Goal: Task Accomplishment & Management: Complete application form

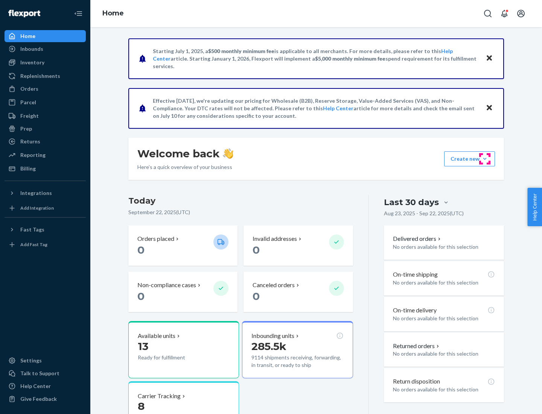
click at [485, 159] on button "Create new Create new inbound Create new order Create new product" at bounding box center [469, 158] width 51 height 15
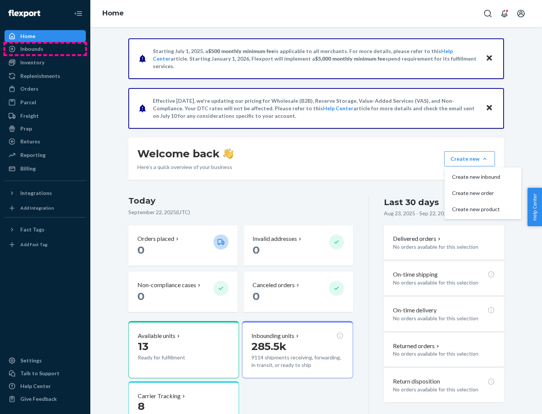
click at [45, 49] on div "Inbounds" at bounding box center [45, 49] width 80 height 11
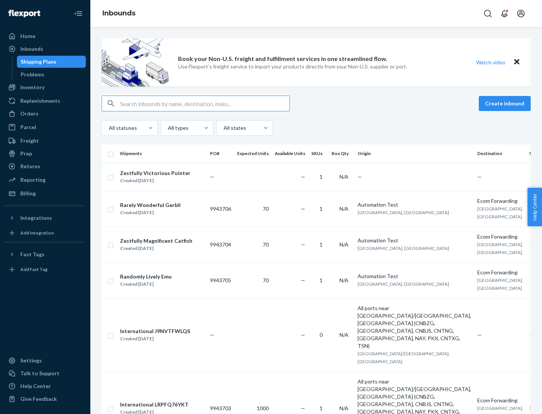
click at [506, 103] on button "Create inbound" at bounding box center [504, 103] width 52 height 15
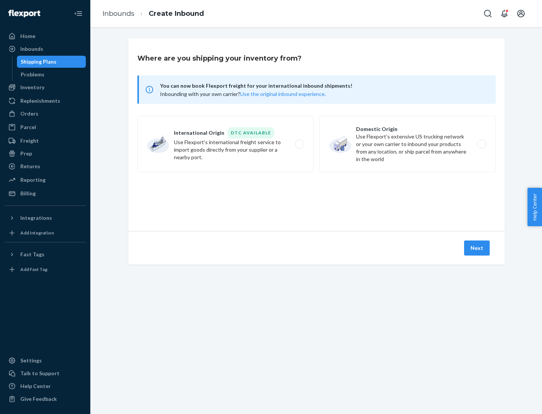
click at [407, 144] on label "Domestic Origin Use Flexport’s extensive US trucking network or your own carrie…" at bounding box center [407, 144] width 176 height 56
click at [481, 144] on input "Domestic Origin Use Flexport’s extensive US trucking network or your own carrie…" at bounding box center [483, 144] width 5 height 5
radio input "true"
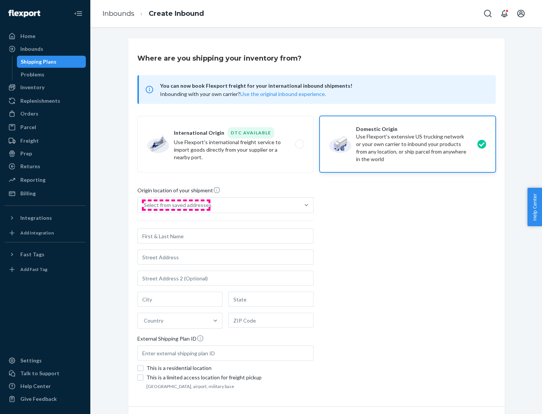
click at [176, 205] on div "Select from saved addresses" at bounding box center [178, 205] width 68 height 8
click at [144, 205] on input "Select from saved addresses" at bounding box center [144, 205] width 1 height 8
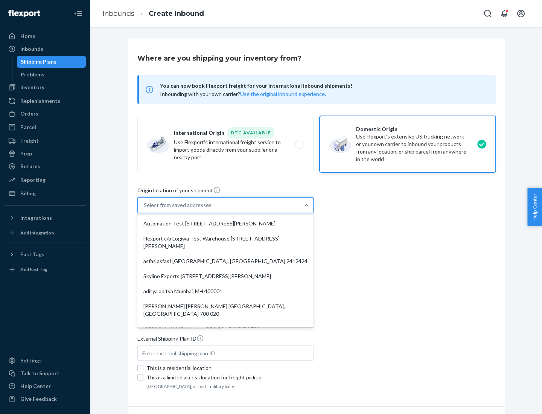
scroll to position [3, 0]
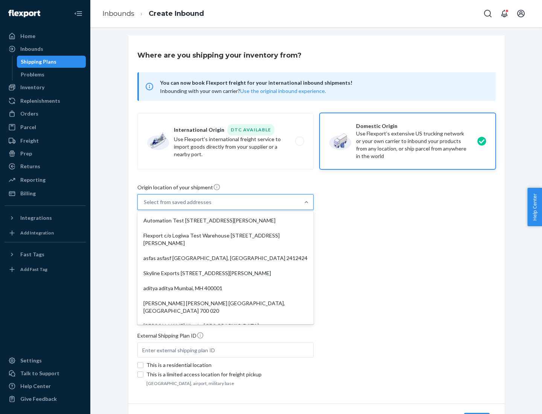
click at [225, 220] on div "Automation Test [STREET_ADDRESS][PERSON_NAME]" at bounding box center [225, 220] width 173 height 15
click at [144, 206] on input "option Automation Test [STREET_ADDRESS][PERSON_NAME]. 9 results available. Use …" at bounding box center [144, 202] width 1 height 8
type input "Automation Test"
type input "9th Floor"
type input "[GEOGRAPHIC_DATA]"
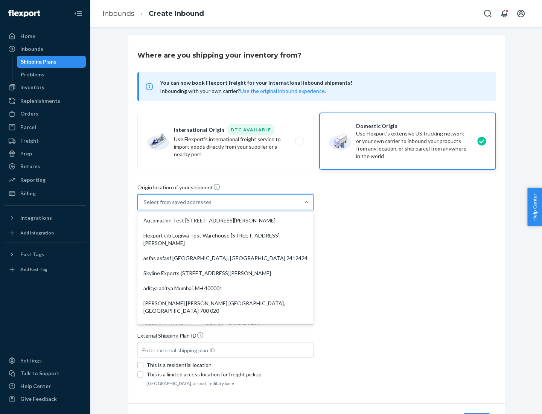
type input "CA"
type input "94104"
type input "[STREET_ADDRESS][PERSON_NAME]"
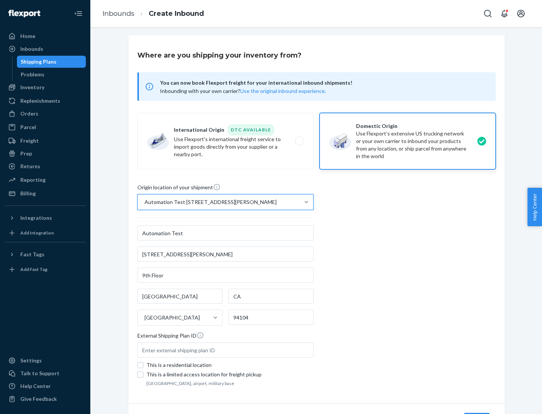
scroll to position [44, 0]
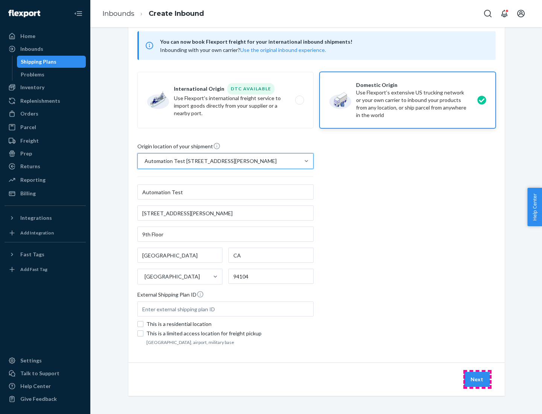
click at [477, 379] on button "Next" at bounding box center [477, 379] width 26 height 15
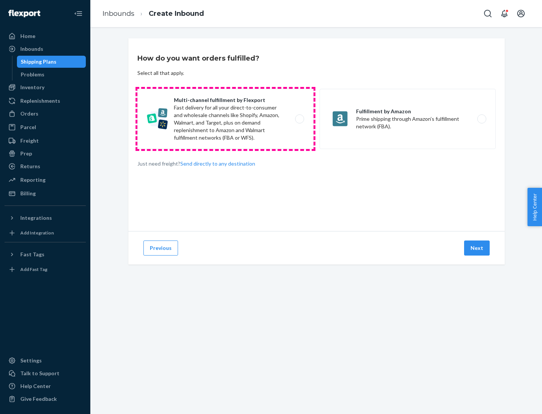
click at [225, 119] on label "Multi-channel fulfillment by Flexport Fast delivery for all your direct-to-cons…" at bounding box center [225, 119] width 176 height 60
click at [299, 119] on input "Multi-channel fulfillment by Flexport Fast delivery for all your direct-to-cons…" at bounding box center [301, 119] width 5 height 5
radio input "true"
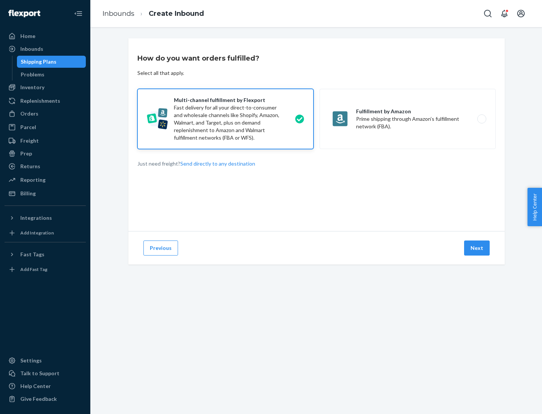
click at [477, 248] on button "Next" at bounding box center [477, 247] width 26 height 15
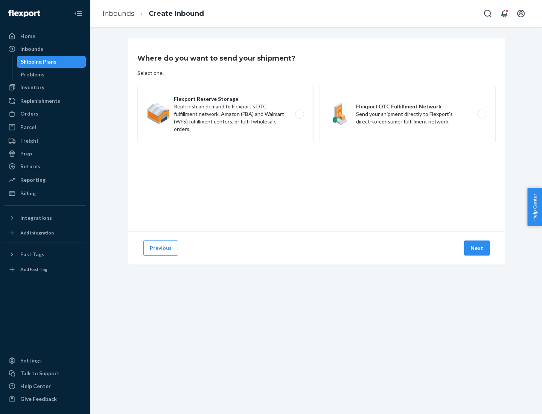
click at [407, 114] on label "Flexport DTC Fulfillment Network Send your shipment directly to Flexport's dire…" at bounding box center [407, 114] width 176 height 56
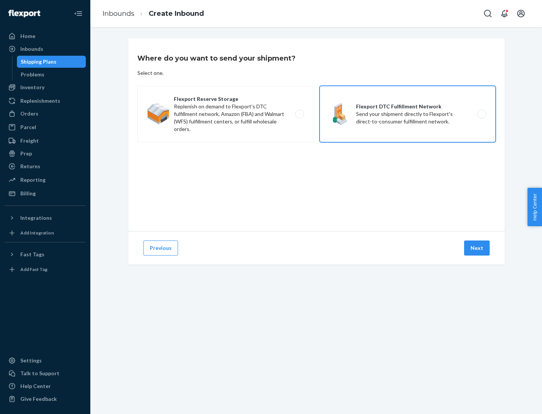
click at [481, 114] on input "Flexport DTC Fulfillment Network Send your shipment directly to Flexport's dire…" at bounding box center [483, 114] width 5 height 5
radio input "true"
click at [477, 248] on button "Next" at bounding box center [477, 247] width 26 height 15
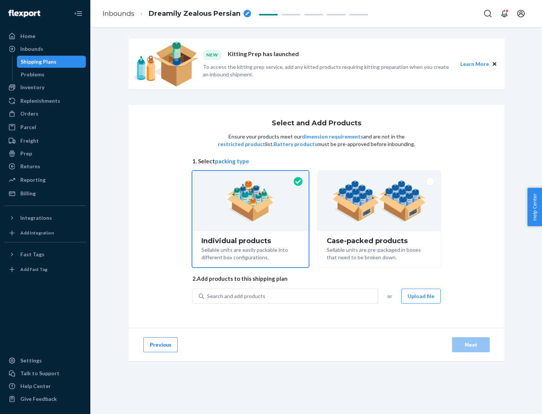
click at [379, 201] on img at bounding box center [379, 200] width 94 height 41
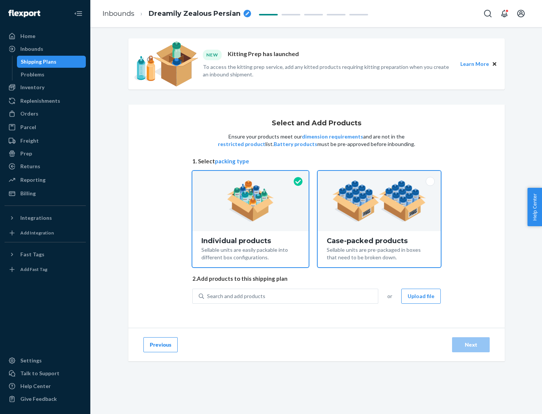
click at [379, 176] on input "Case-packed products Sellable units are pre-packaged in boxes that need to be b…" at bounding box center [379, 173] width 5 height 5
radio input "true"
radio input "false"
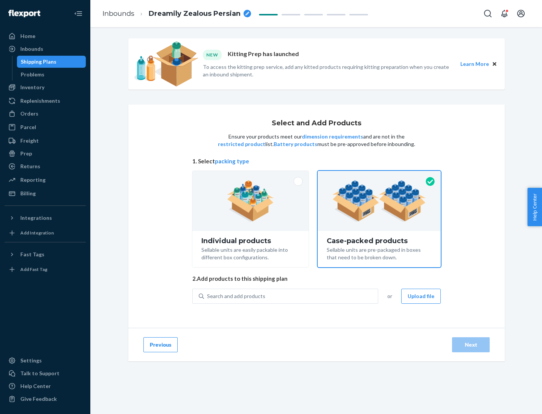
click at [291, 296] on div "Search and add products" at bounding box center [291, 296] width 174 height 14
click at [208, 296] on input "Search and add products" at bounding box center [207, 296] width 1 height 8
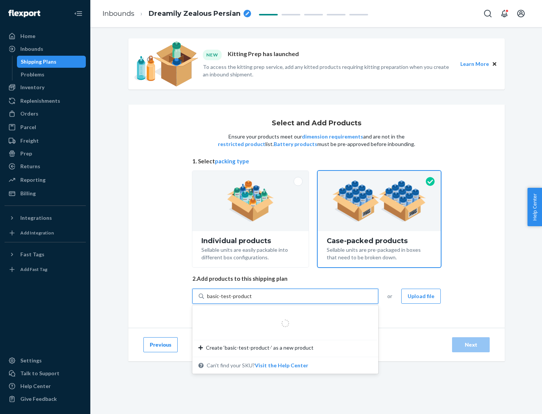
type input "basic-test-product-1"
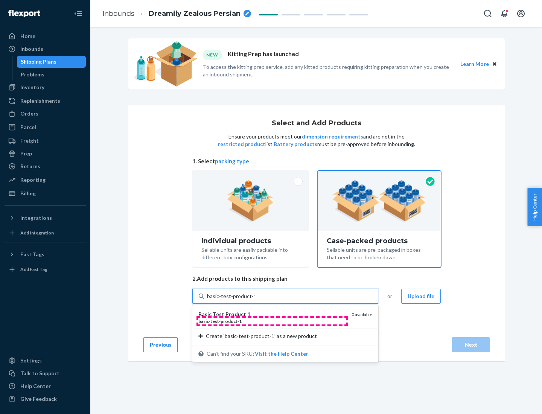
click at [272, 321] on div "basic - test - product - 1" at bounding box center [271, 321] width 147 height 6
click at [255, 300] on input "basic-test-product-1" at bounding box center [231, 296] width 48 height 8
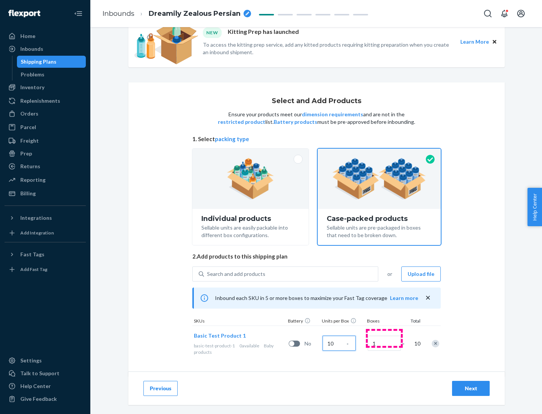
scroll to position [27, 0]
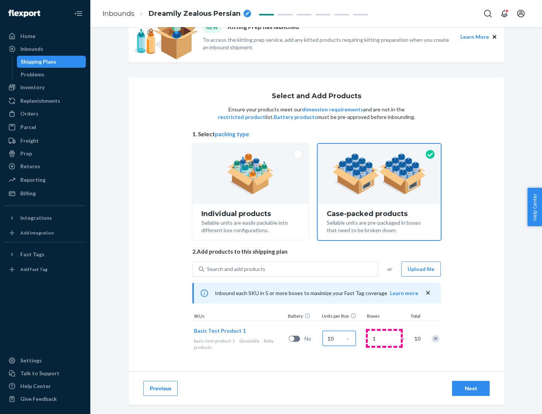
type input "10"
type input "7"
click at [471, 388] on div "Next" at bounding box center [470, 388] width 25 height 8
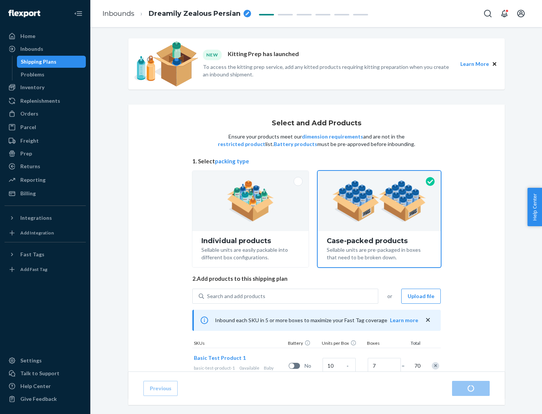
radio input "true"
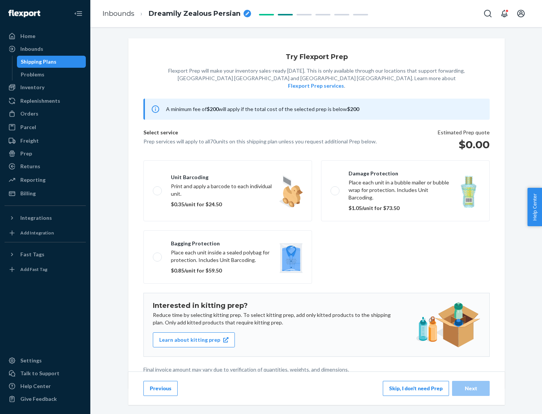
scroll to position [2, 0]
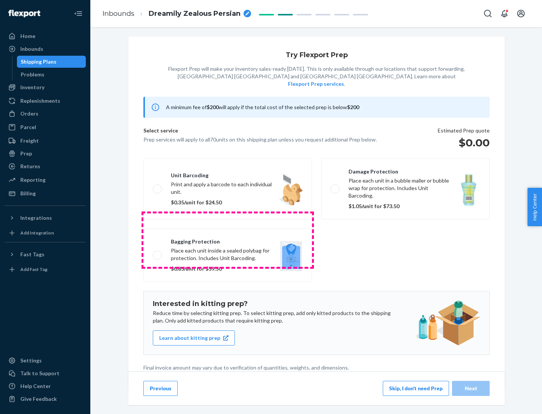
click at [228, 240] on label "Bagging protection Place each unit inside a sealed polybag for protection. Incl…" at bounding box center [227, 254] width 169 height 53
click at [158, 252] on input "Bagging protection Place each unit inside a sealed polybag for protection. Incl…" at bounding box center [155, 254] width 5 height 5
checkbox input "true"
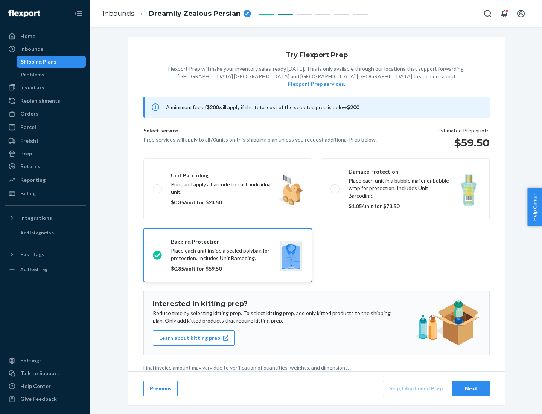
click at [471, 388] on div "Next" at bounding box center [470, 388] width 25 height 8
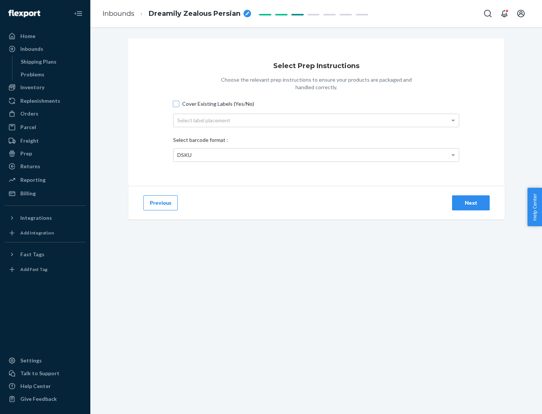
click at [176, 103] on input "Cover Existing Labels (Yes/No)" at bounding box center [176, 104] width 6 height 6
checkbox input "true"
click at [316, 120] on div "Select label placement" at bounding box center [315, 120] width 285 height 13
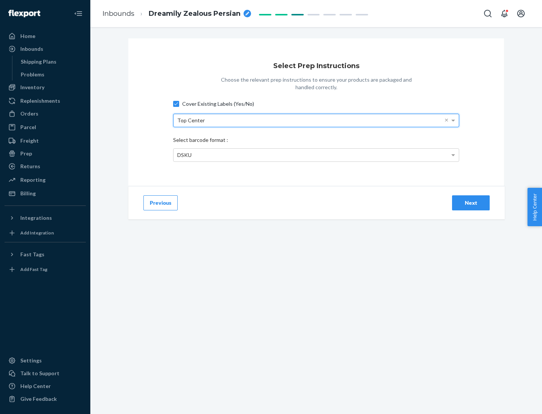
click at [316, 155] on div "DSKU" at bounding box center [315, 155] width 285 height 13
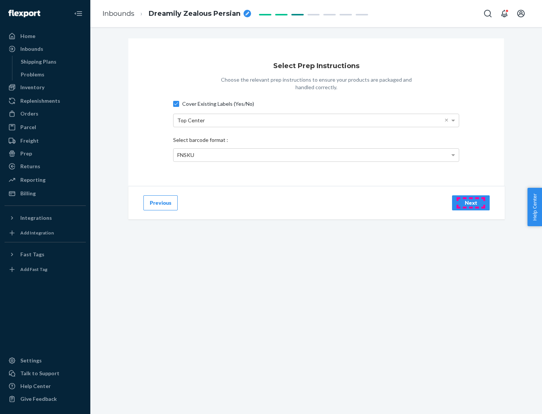
click at [471, 202] on div "Next" at bounding box center [470, 203] width 25 height 8
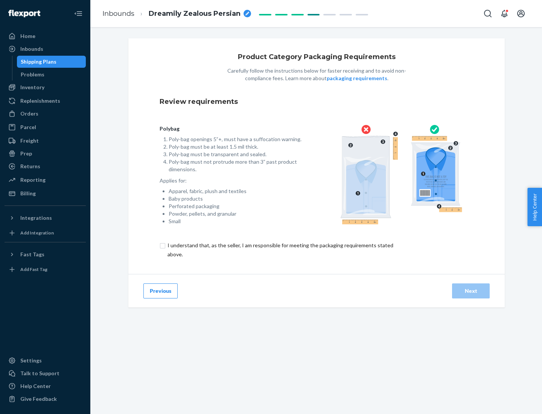
click at [279, 249] on input "checkbox" at bounding box center [284, 250] width 250 height 18
checkbox input "true"
click at [471, 290] on div "Next" at bounding box center [470, 291] width 25 height 8
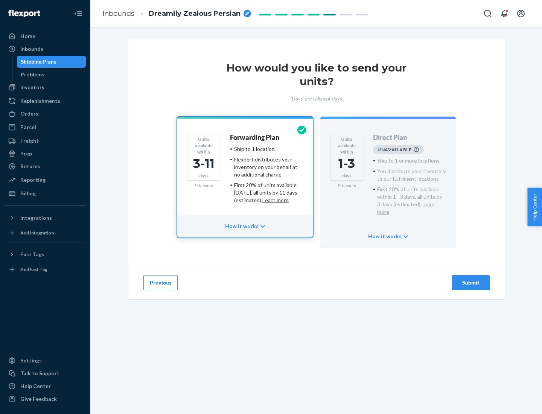
click at [255, 137] on h4 "Forwarding Plan" at bounding box center [254, 138] width 49 height 8
click at [471, 279] on div "Submit" at bounding box center [470, 283] width 25 height 8
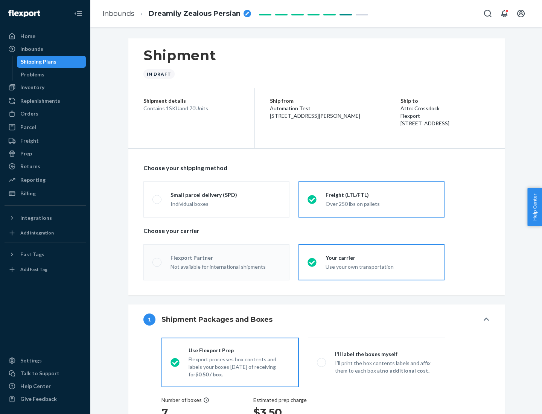
radio input "true"
radio input "false"
radio input "true"
radio input "false"
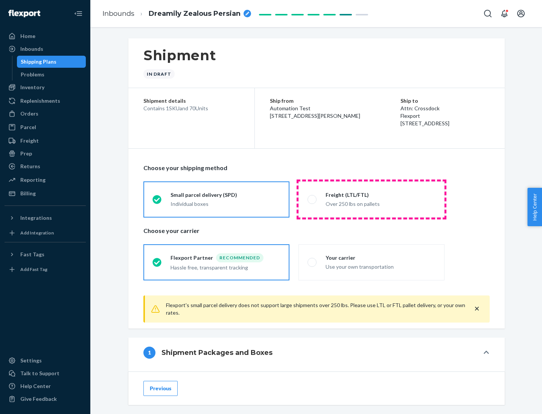
click at [371, 199] on div "Over 250 lbs on pallets" at bounding box center [380, 203] width 110 height 9
click at [312, 199] on input "Freight (LTL/FTL) Over 250 lbs on pallets" at bounding box center [309, 199] width 5 height 5
radio input "true"
radio input "false"
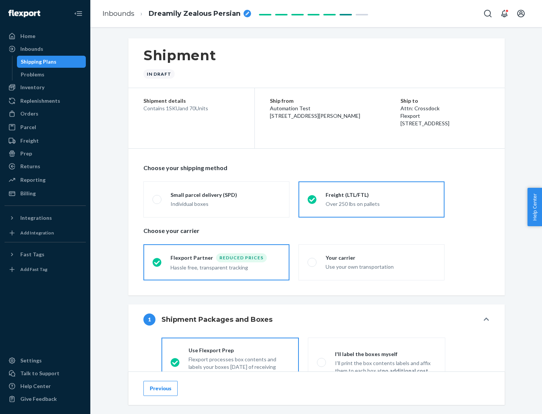
scroll to position [42, 0]
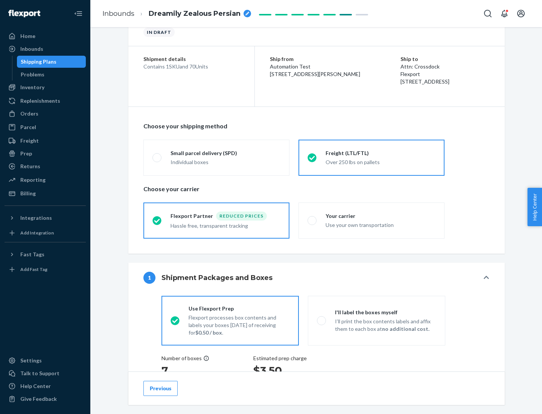
click at [216, 220] on div "Hassle free, transparent tracking" at bounding box center [225, 224] width 110 height 9
click at [157, 220] on input "Flexport Partner Reduced prices Hassle free, transparent tracking" at bounding box center [154, 220] width 5 height 5
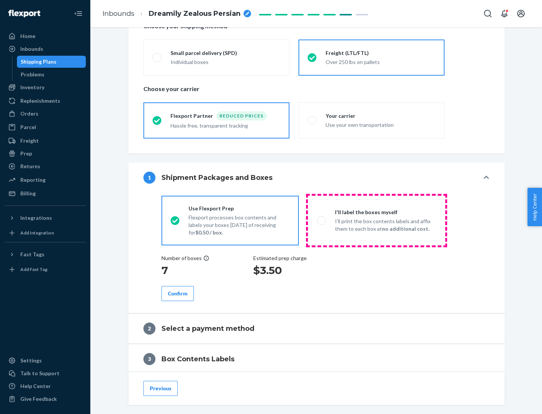
click at [376, 220] on p "I’ll print the box contents labels and affix them to each box at no additional …" at bounding box center [385, 224] width 101 height 15
click at [322, 220] on input "I'll label the boxes myself I’ll print the box contents labels and affix them t…" at bounding box center [319, 220] width 5 height 5
radio input "true"
radio input "false"
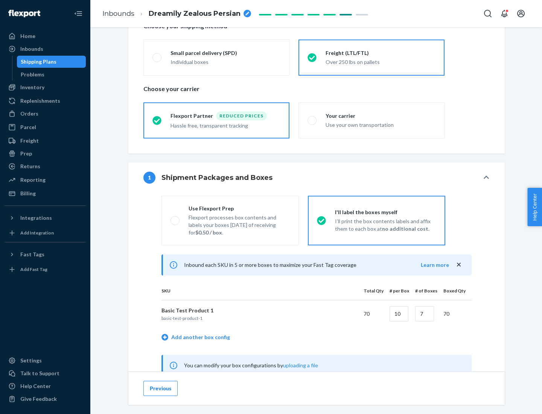
scroll to position [235, 0]
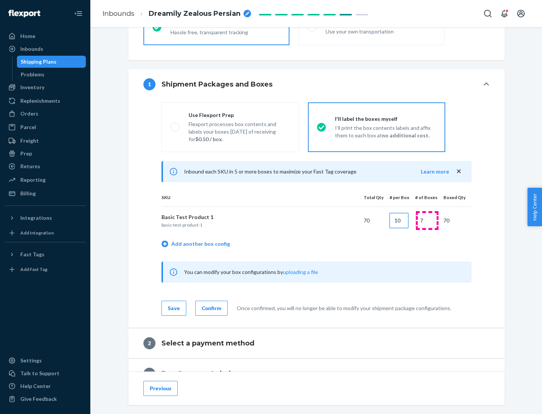
type input "10"
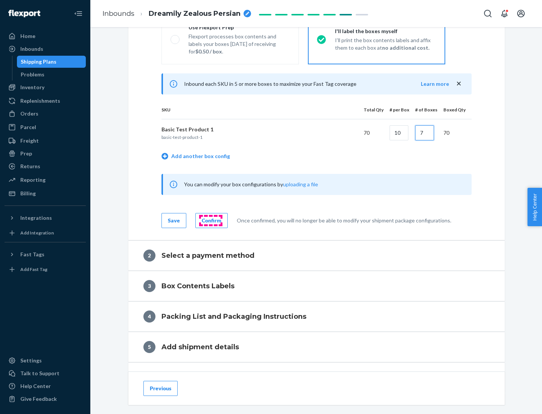
type input "7"
click at [210, 220] on div "Confirm" at bounding box center [212, 221] width 20 height 8
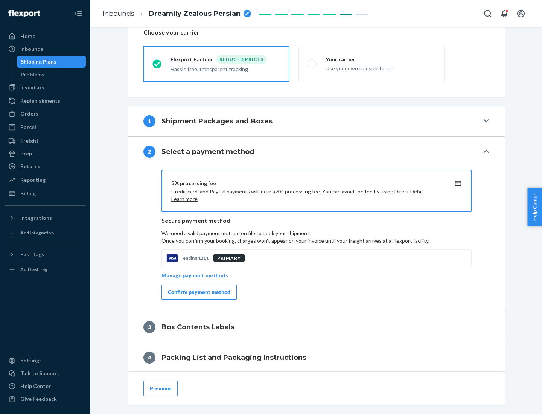
scroll to position [270, 0]
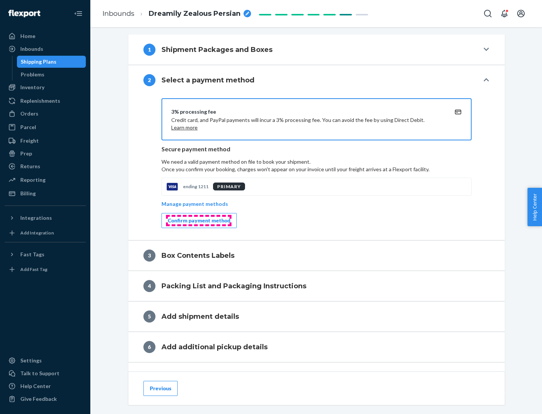
click at [198, 220] on div "Confirm payment method" at bounding box center [199, 221] width 62 height 8
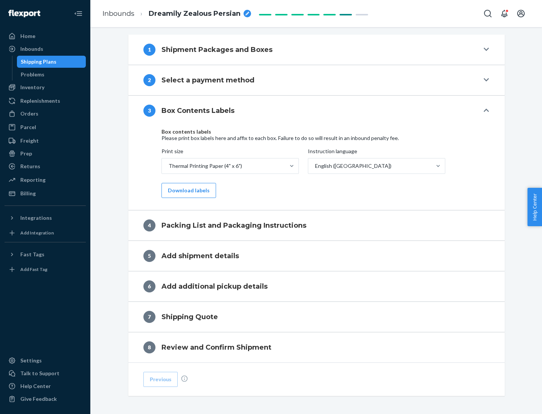
scroll to position [240, 0]
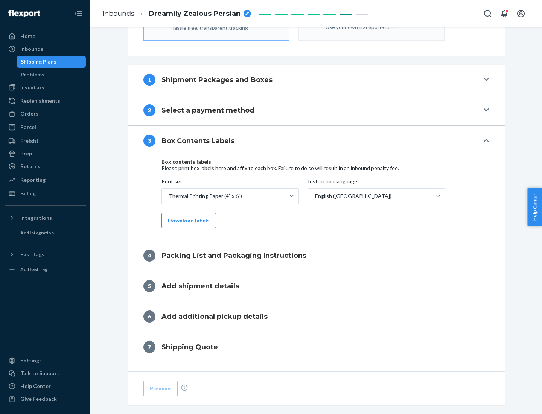
click at [187, 220] on button "Download labels" at bounding box center [188, 220] width 55 height 15
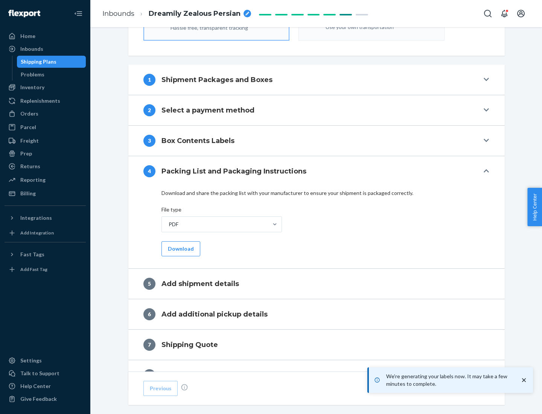
scroll to position [268, 0]
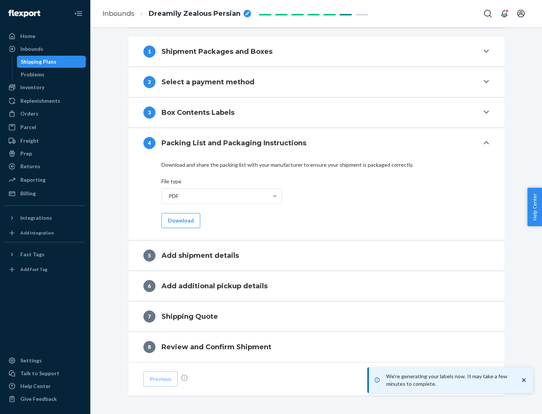
click at [180, 220] on button "Download" at bounding box center [180, 220] width 39 height 15
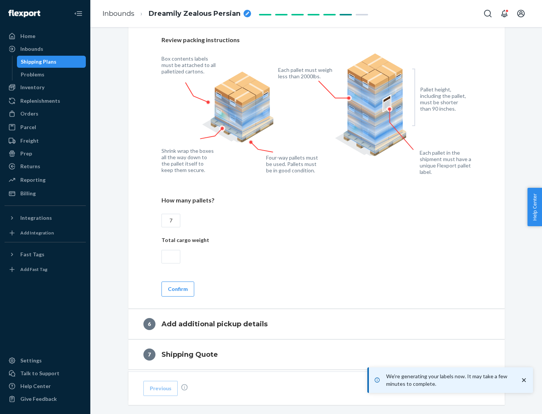
scroll to position [519, 0]
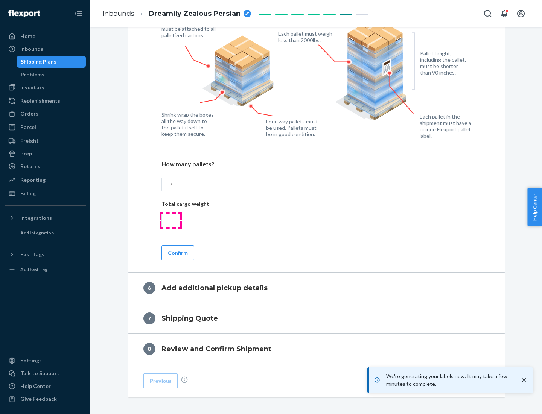
type input "7"
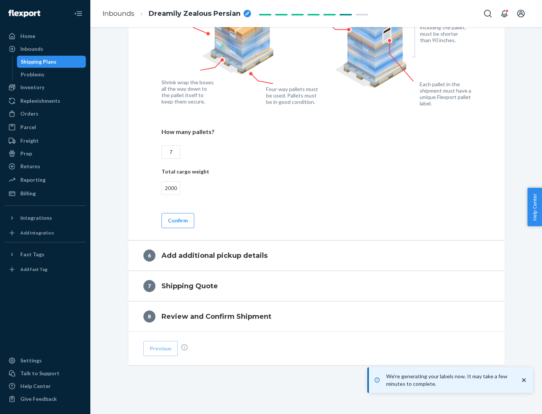
type input "2000"
click at [177, 220] on button "Confirm" at bounding box center [177, 220] width 33 height 15
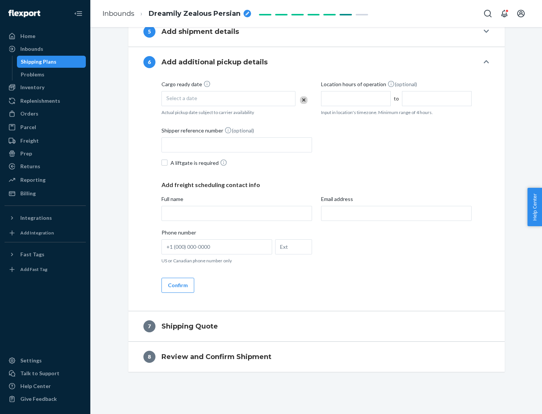
scroll to position [288, 0]
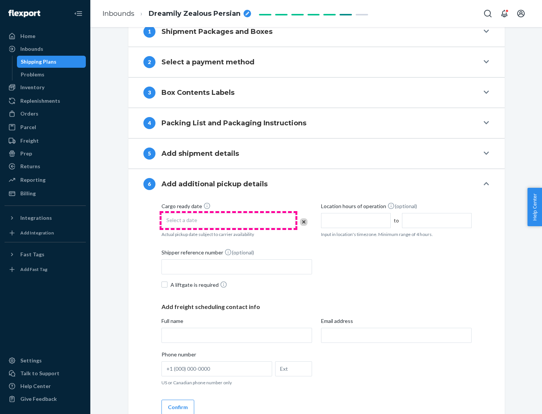
click at [228, 220] on div "Select a date" at bounding box center [228, 220] width 134 height 15
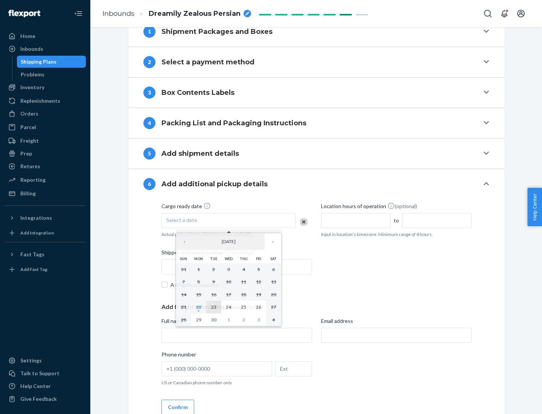
click at [213, 307] on abbr "23" at bounding box center [213, 307] width 5 height 6
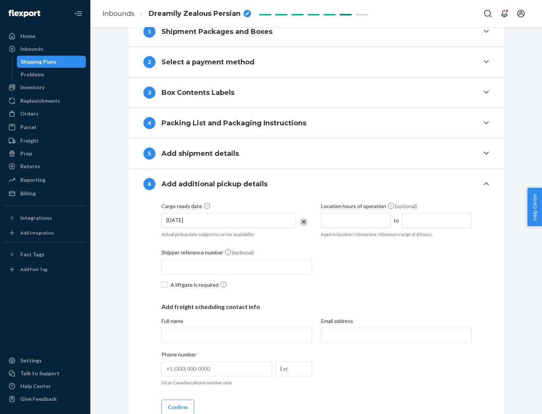
scroll to position [403, 0]
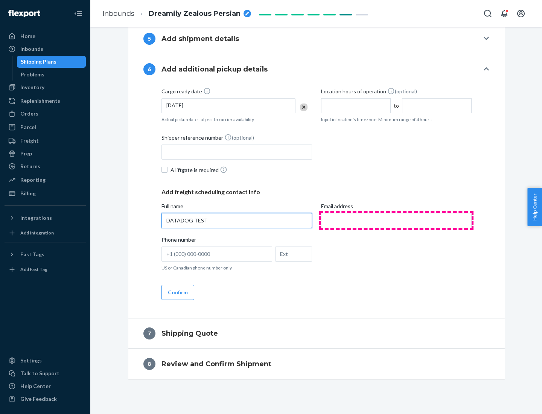
type input "DATADOG TEST"
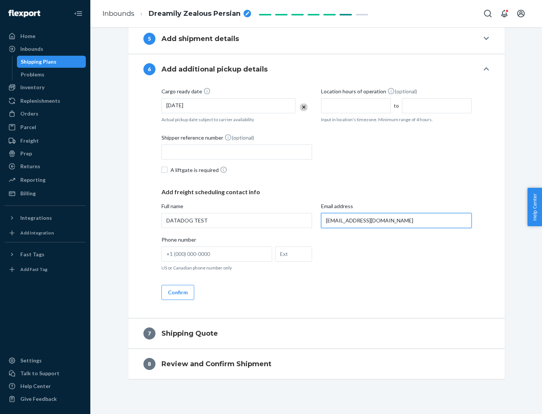
scroll to position [410, 0]
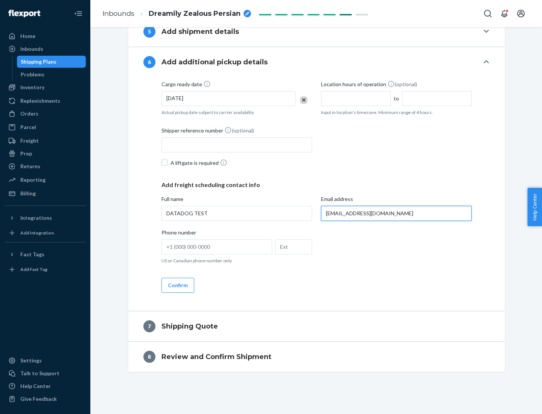
type input "[EMAIL_ADDRESS][DOMAIN_NAME]"
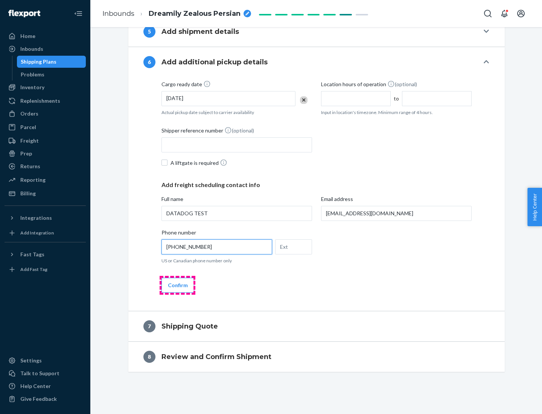
type input "[PHONE_NUMBER]"
click at [177, 285] on button "Confirm" at bounding box center [177, 285] width 33 height 15
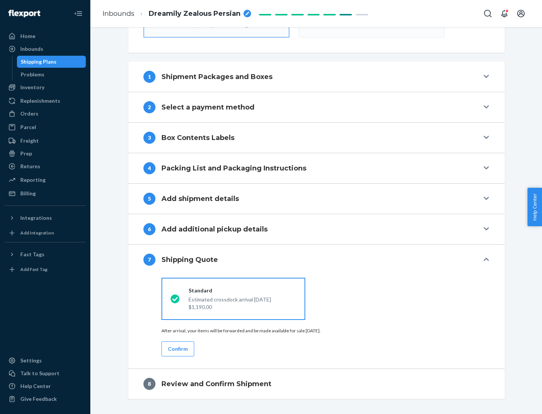
scroll to position [270, 0]
